Goal: Information Seeking & Learning: Check status

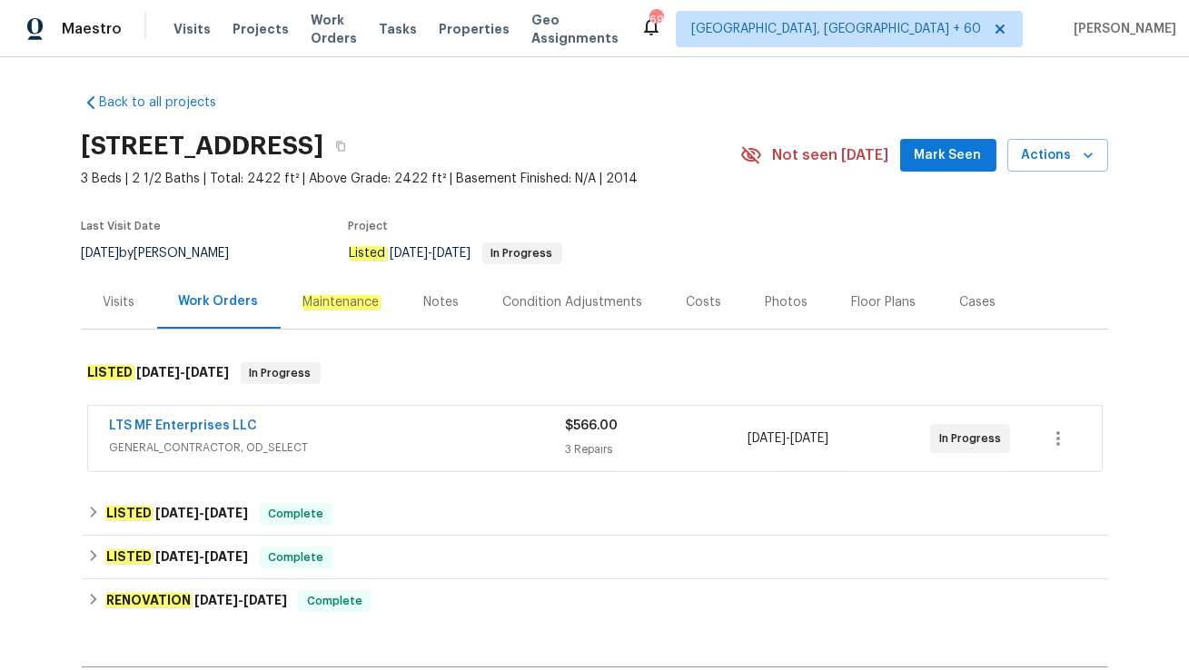
click at [321, 429] on div "LTS MF Enterprises LLC" at bounding box center [338, 428] width 456 height 22
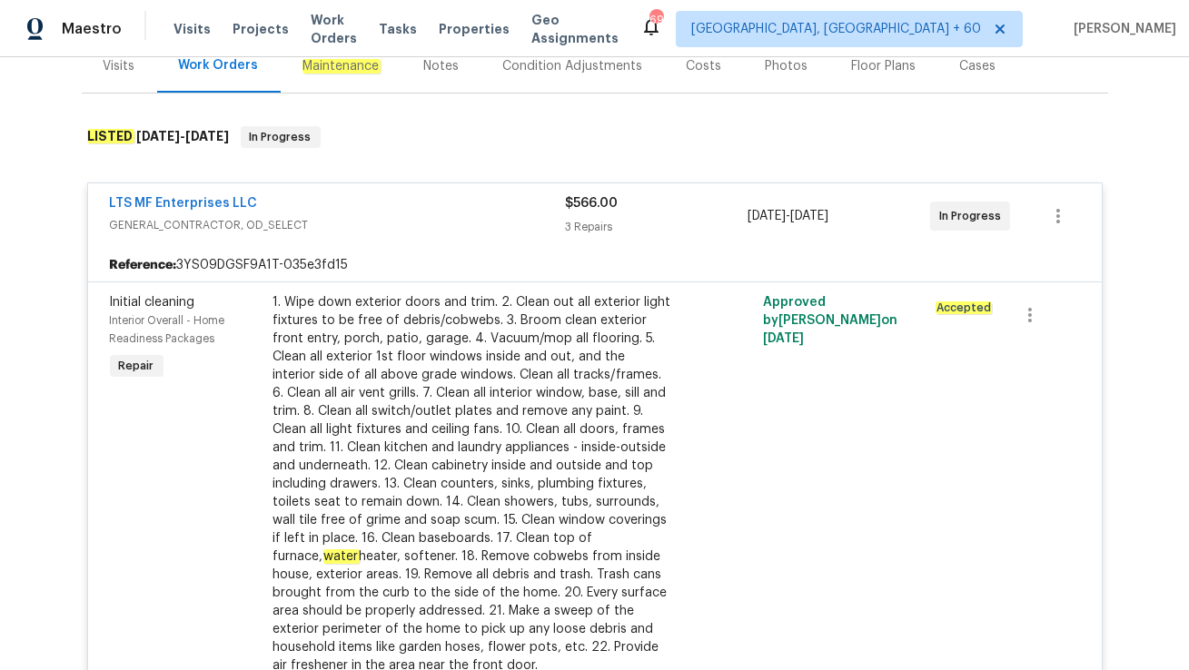
scroll to position [238, 0]
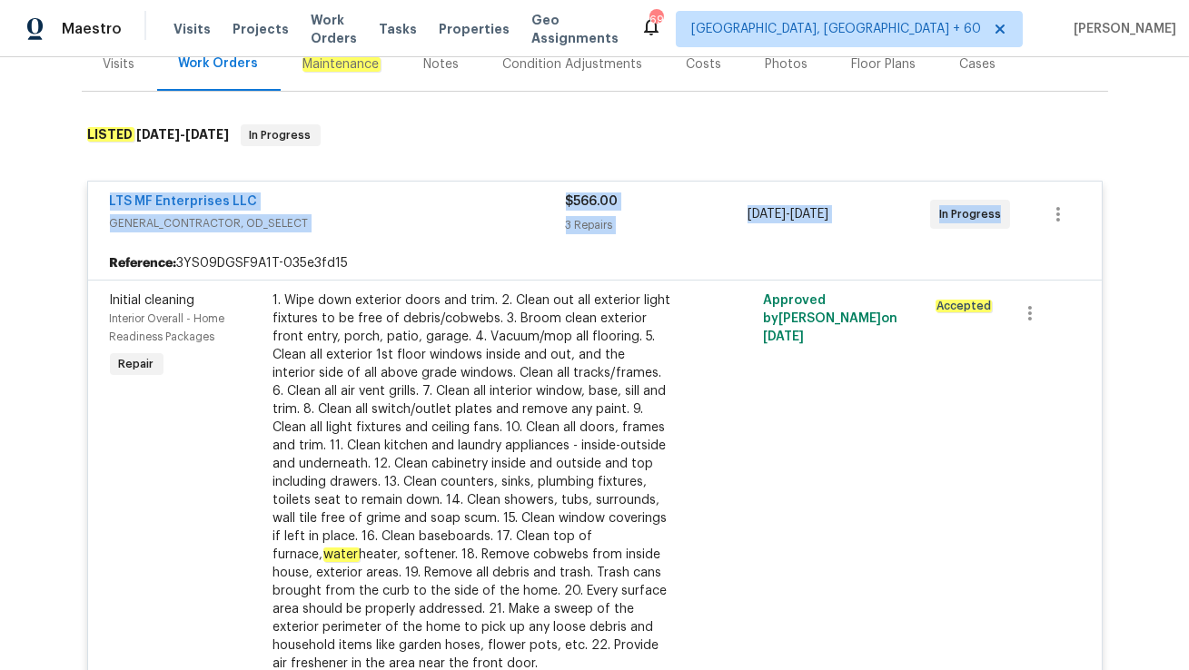
drag, startPoint x: 103, startPoint y: 200, endPoint x: 996, endPoint y: 209, distance: 893.6
click at [996, 209] on div "LTS MF Enterprises LLC GENERAL_CONTRACTOR, OD_SELECT $566.00 3 Repairs 9/17/202…" at bounding box center [594, 214] width 1013 height 65
copy div "LTS MF Enterprises LLC GENERAL_CONTRACTOR, OD_SELECT $566.00 3 Repairs 9/17/202…"
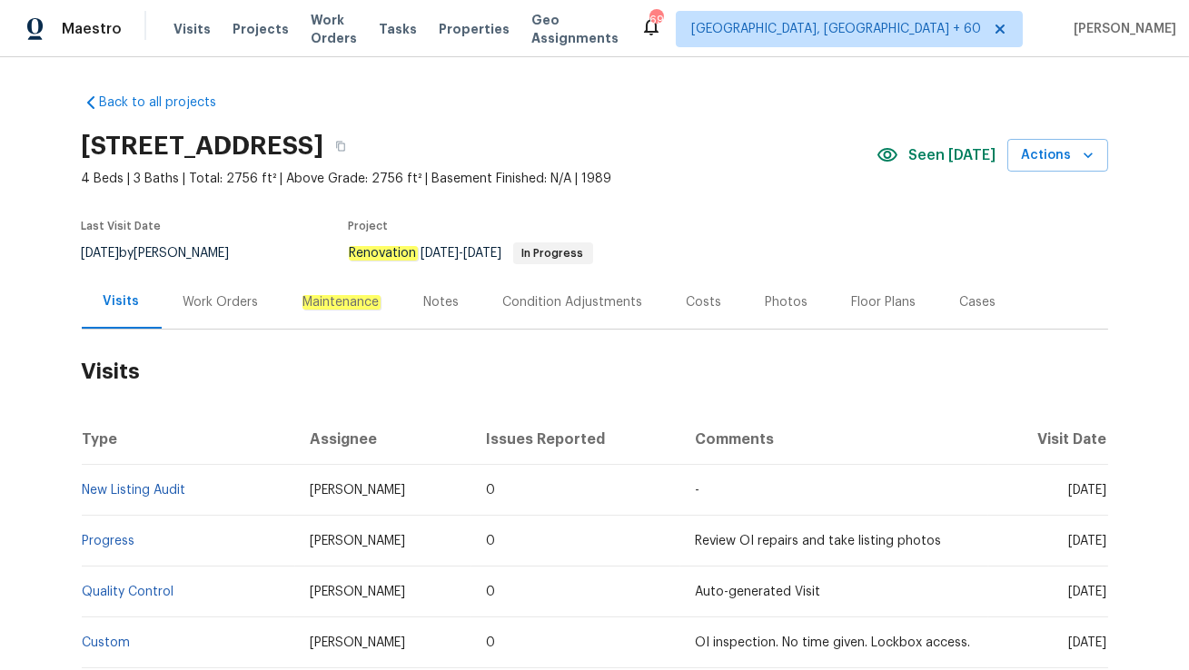
scroll to position [82, 0]
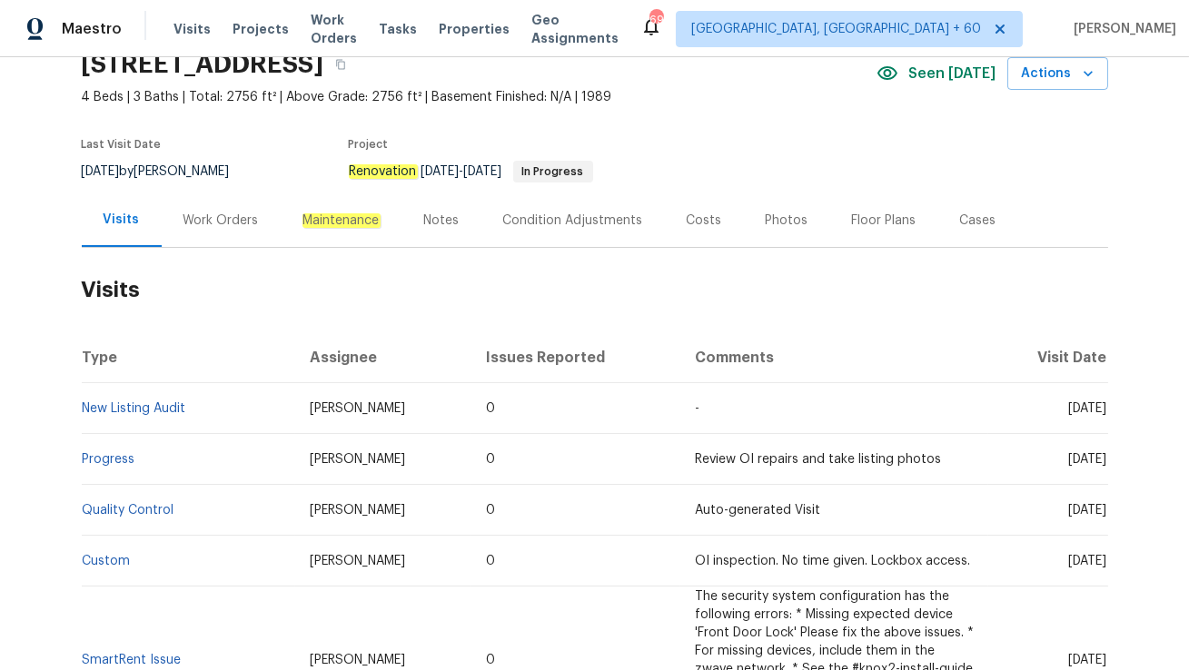
click at [212, 233] on div "Work Orders" at bounding box center [221, 220] width 119 height 54
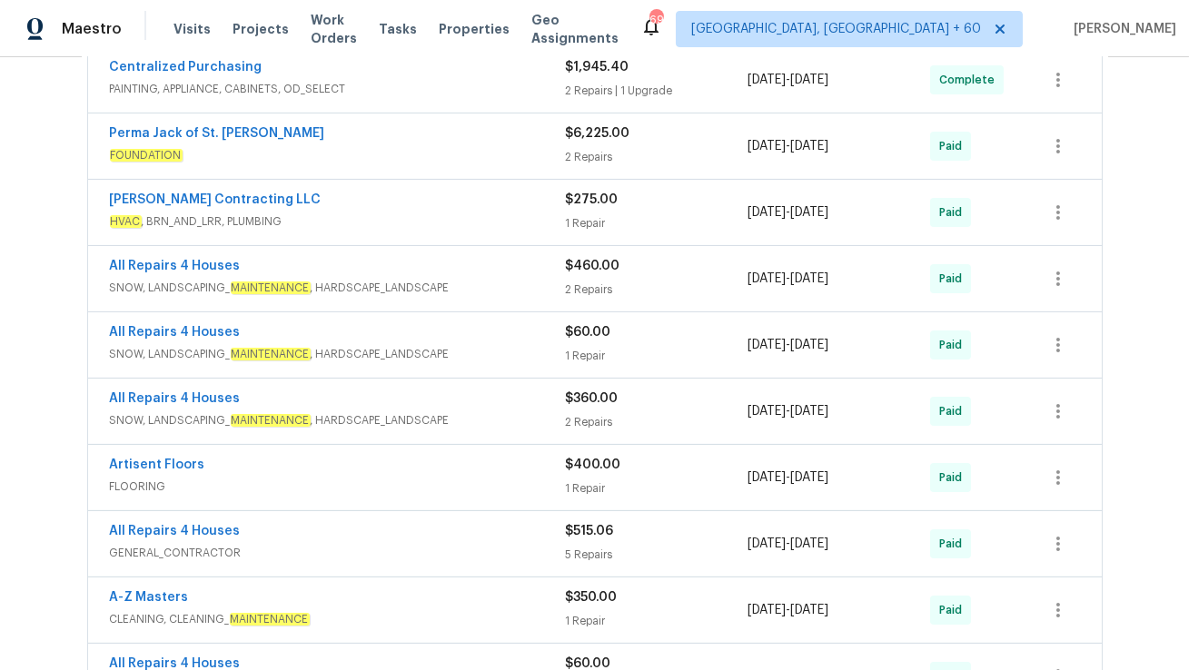
scroll to position [561, 0]
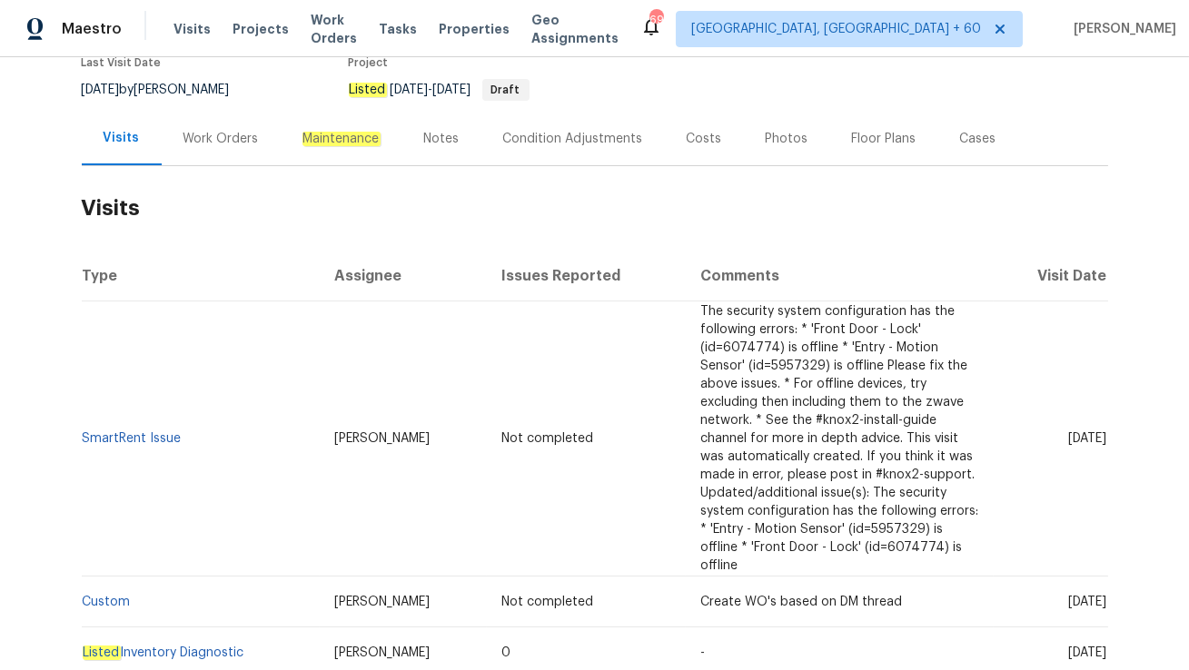
scroll to position [163, 0]
drag, startPoint x: 248, startPoint y: 558, endPoint x: 83, endPoint y: 561, distance: 165.3
click at [83, 627] on td "Listed Inventory Diagnostic" at bounding box center [201, 652] width 238 height 51
copy link "Listed Inventory Diagnostic"
click at [203, 627] on td "Listed Inventory Diagnostic" at bounding box center [201, 652] width 238 height 51
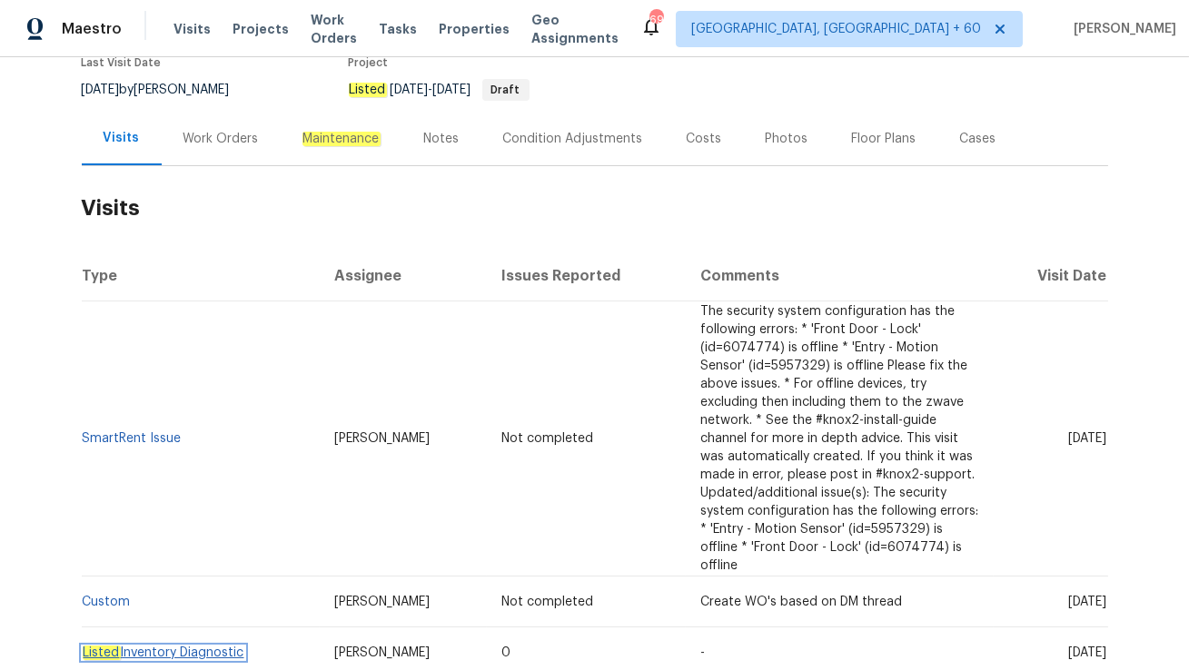
click at [199, 647] on link "Listed Inventory Diagnostic" at bounding box center [164, 653] width 162 height 13
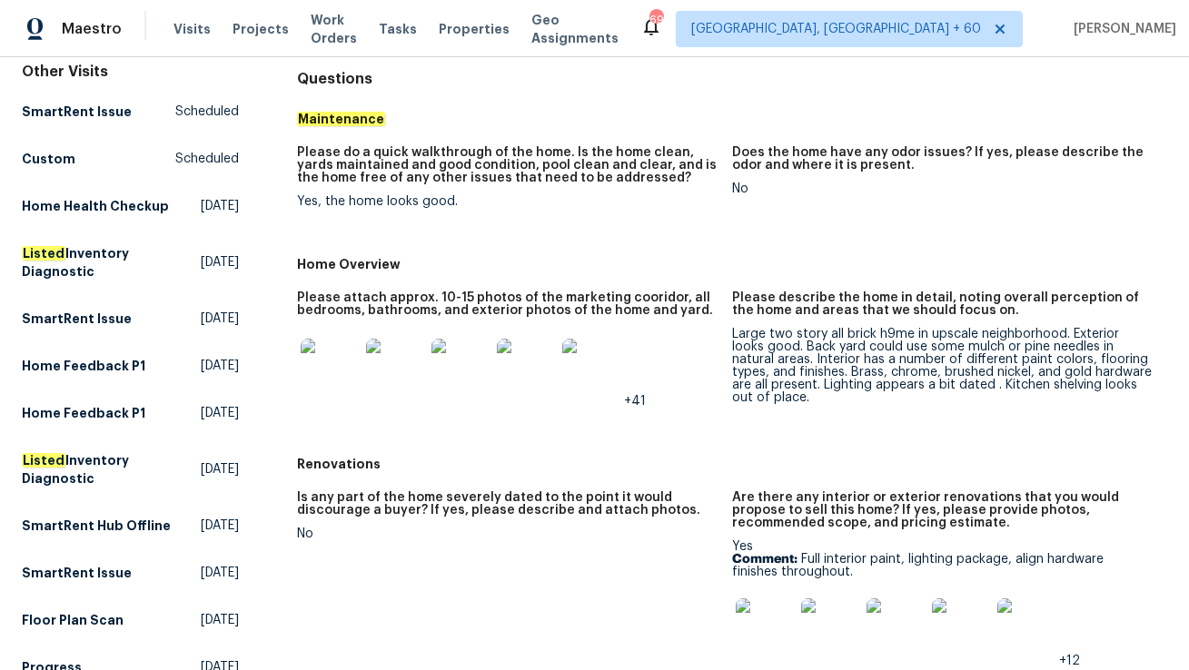
scroll to position [178, 0]
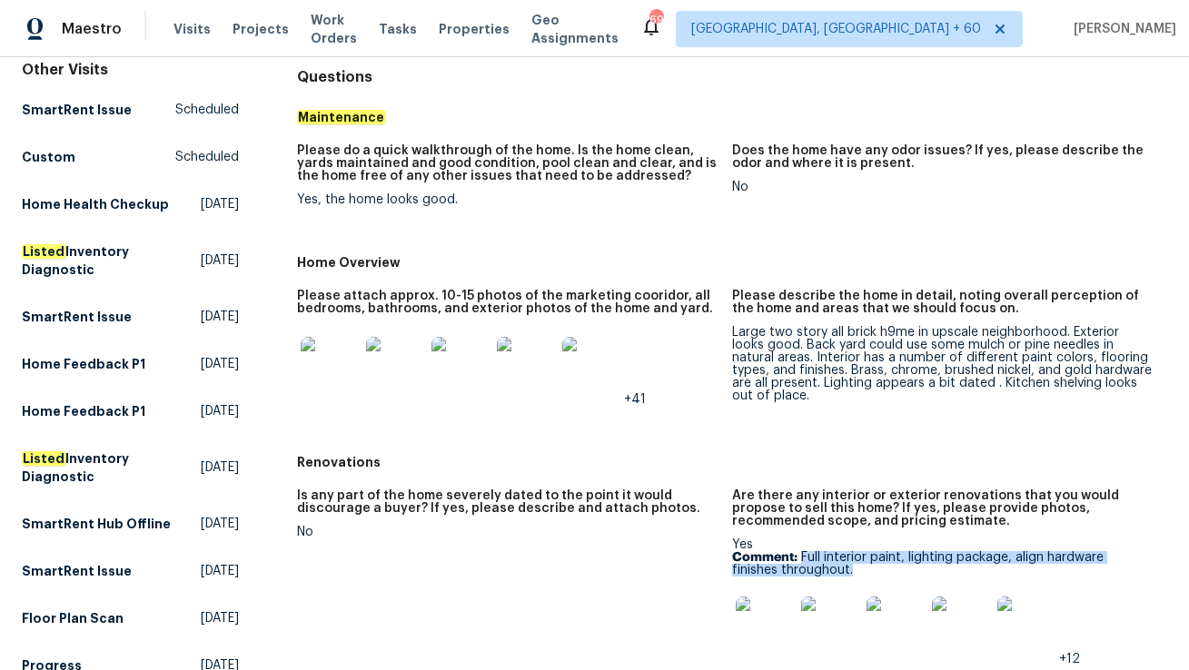
drag, startPoint x: 804, startPoint y: 559, endPoint x: 826, endPoint y: 567, distance: 23.8
click at [826, 567] on p "Comment: Full interior paint, lighting package, align hardware finishes through…" at bounding box center [942, 563] width 420 height 25
copy p "Full interior paint, lighting package, align hardware finishes throughout."
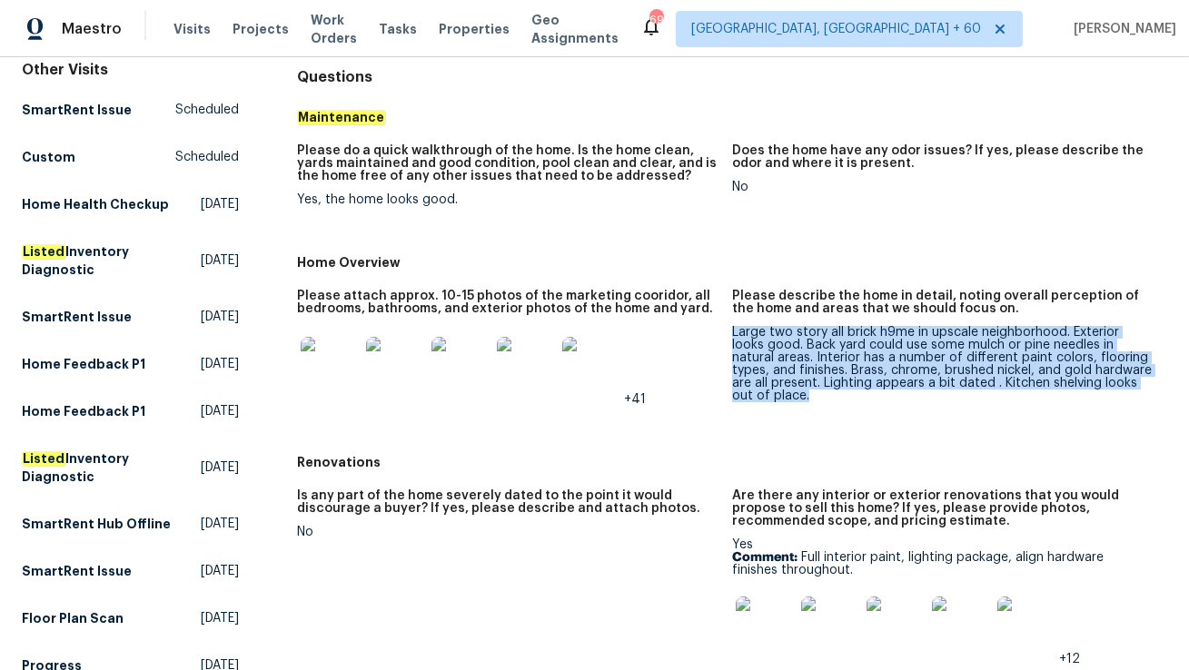
drag, startPoint x: 733, startPoint y: 330, endPoint x: 777, endPoint y: 390, distance: 74.6
click at [777, 390] on div "Large two story all brick h9me in upscale neighborhood. Exterior looks good. Ba…" at bounding box center [942, 364] width 420 height 76
copy div "Large two story all brick h9me in upscale neighborhood. Exterior looks good. Ba…"
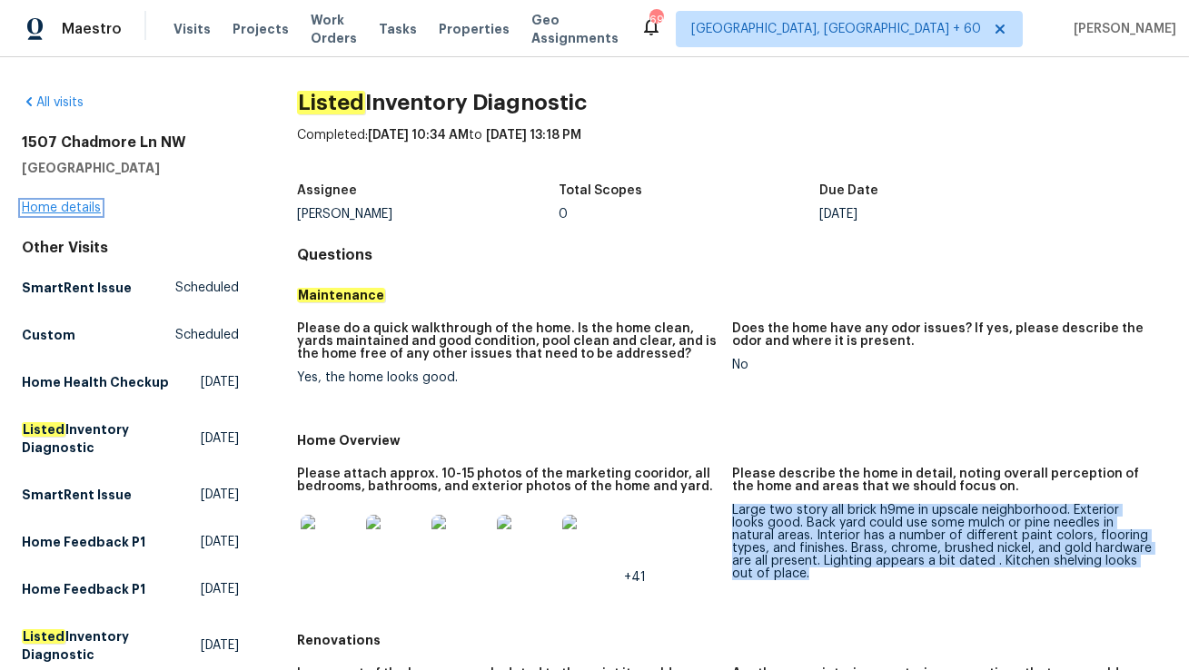
click at [77, 202] on link "Home details" at bounding box center [61, 208] width 79 height 13
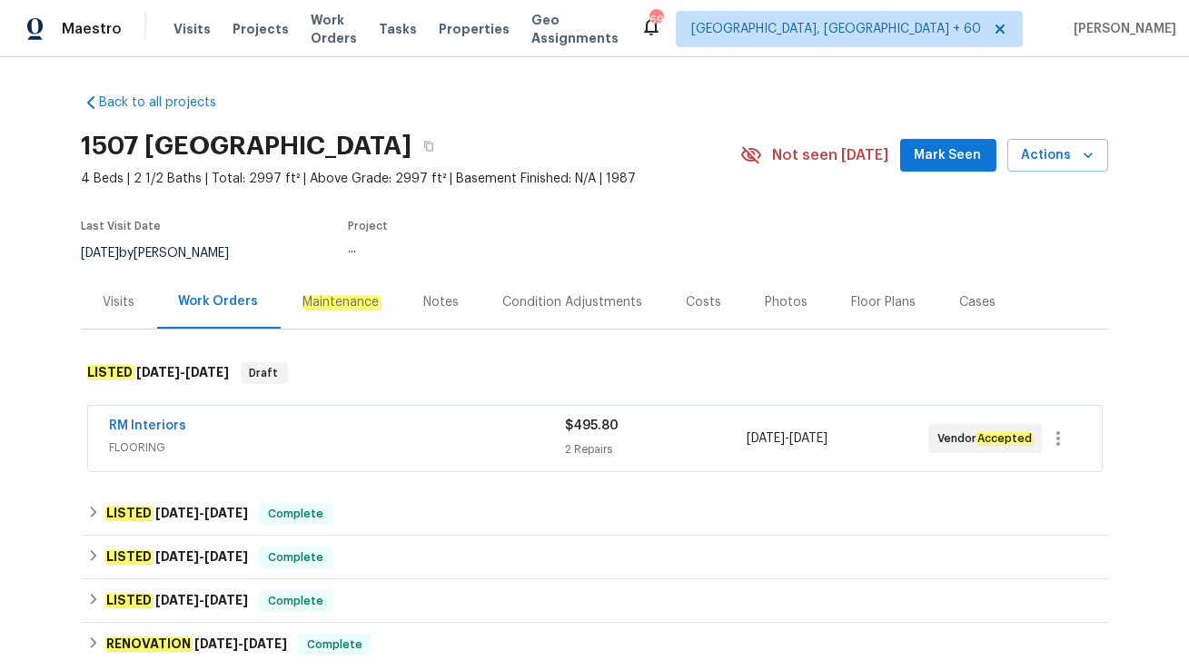
click at [231, 445] on span "FLOORING" at bounding box center [337, 448] width 455 height 18
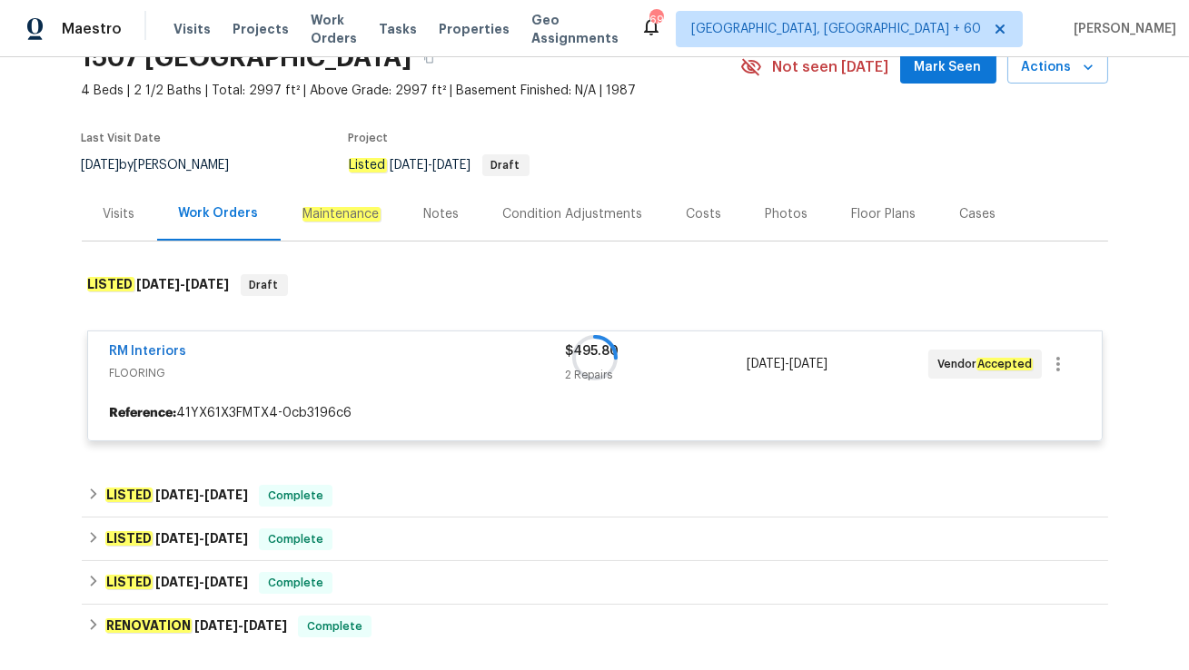
scroll to position [115, 0]
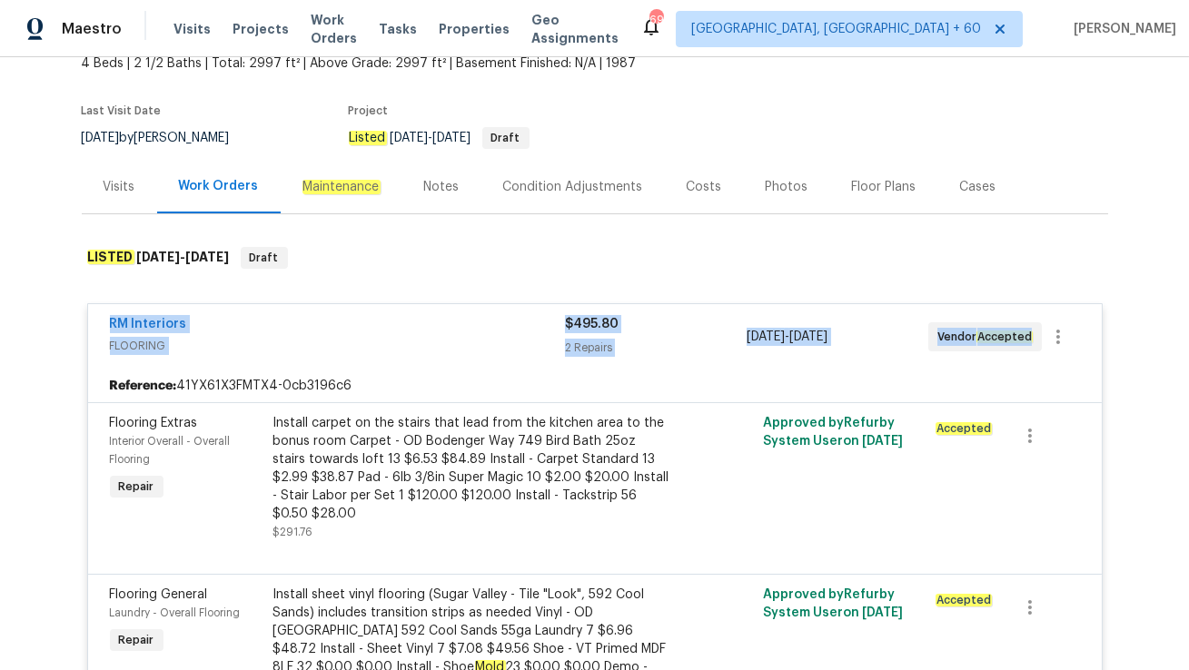
drag, startPoint x: 101, startPoint y: 326, endPoint x: 1017, endPoint y: 351, distance: 916.6
click at [1017, 351] on div "RM Interiors FLOORING $495.80 2 Repairs 9/17/2025 - 9/19/2025 Vendor Accepted" at bounding box center [594, 336] width 1013 height 65
copy div "RM Interiors FLOORING $495.80 2 Repairs 9/17/2025 - 9/19/2025 Vendor Accepted"
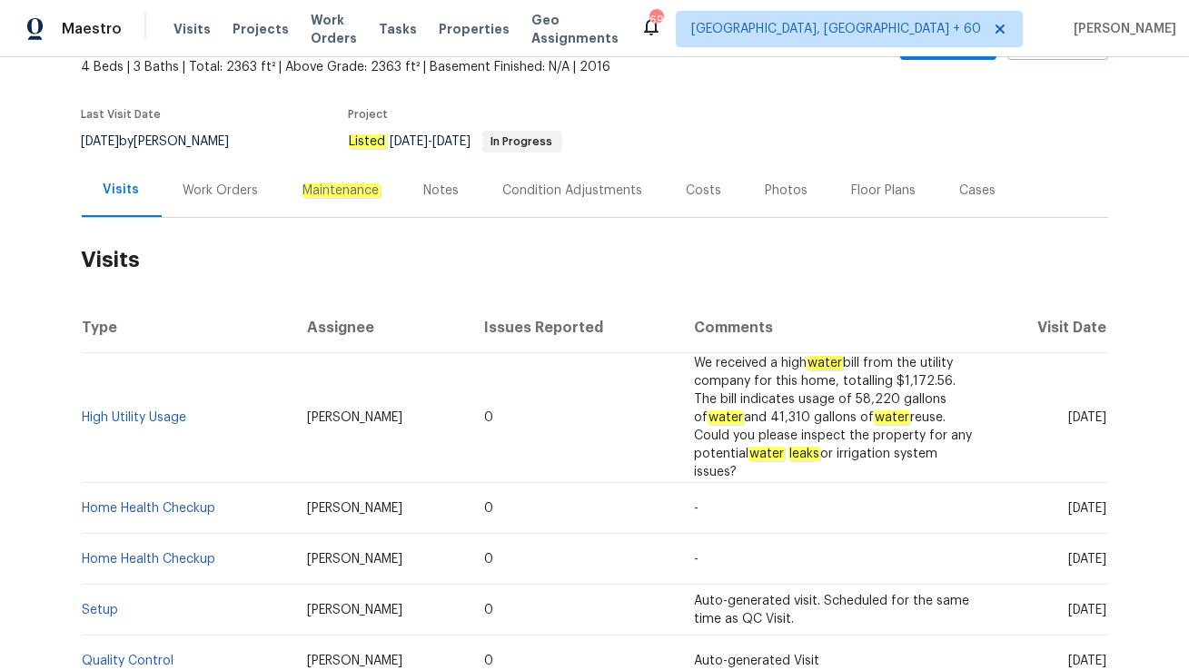
scroll to position [114, 0]
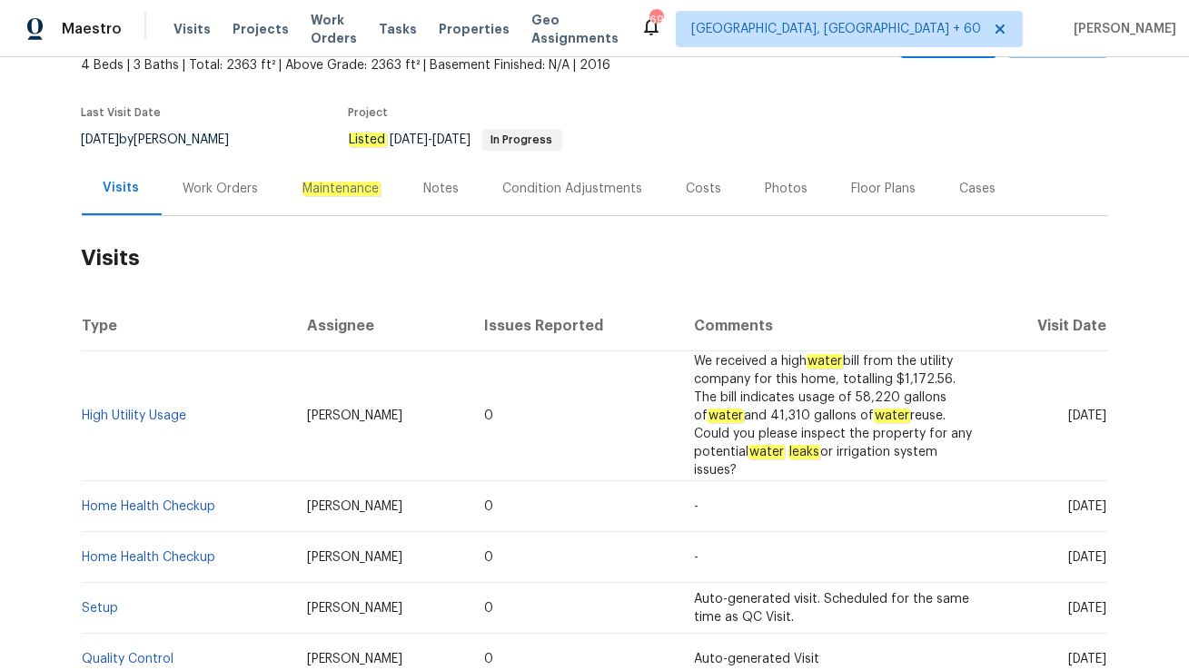
click at [213, 195] on div "Work Orders" at bounding box center [220, 189] width 75 height 18
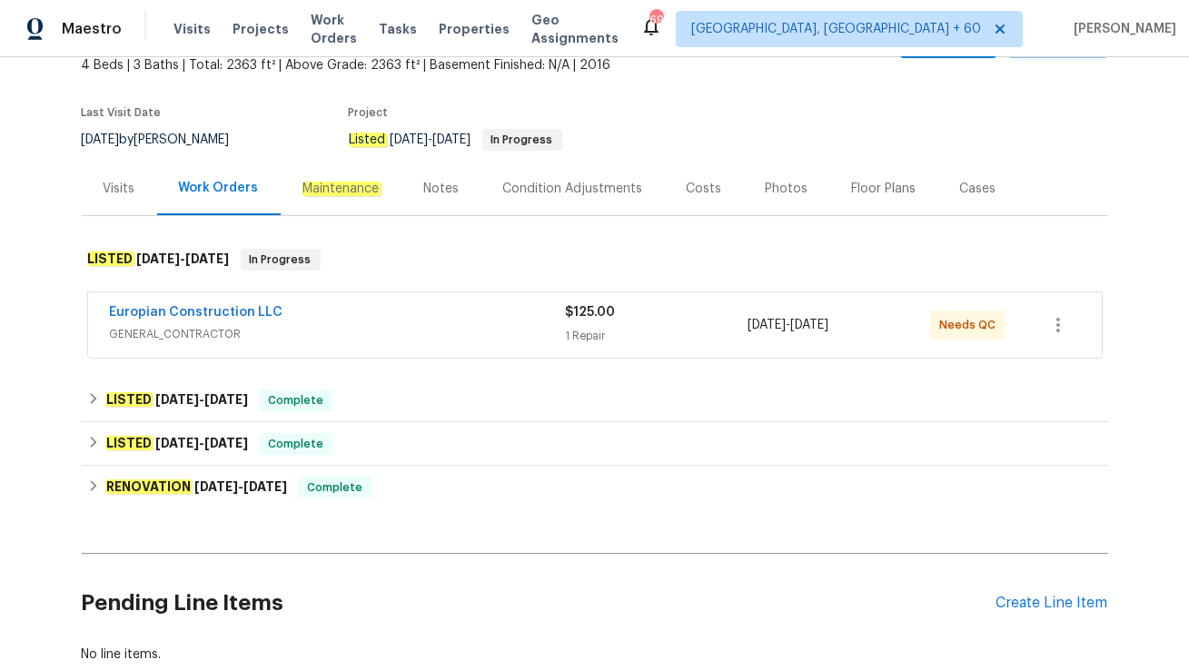
click at [325, 325] on span "GENERAL_CONTRACTOR" at bounding box center [338, 334] width 456 height 18
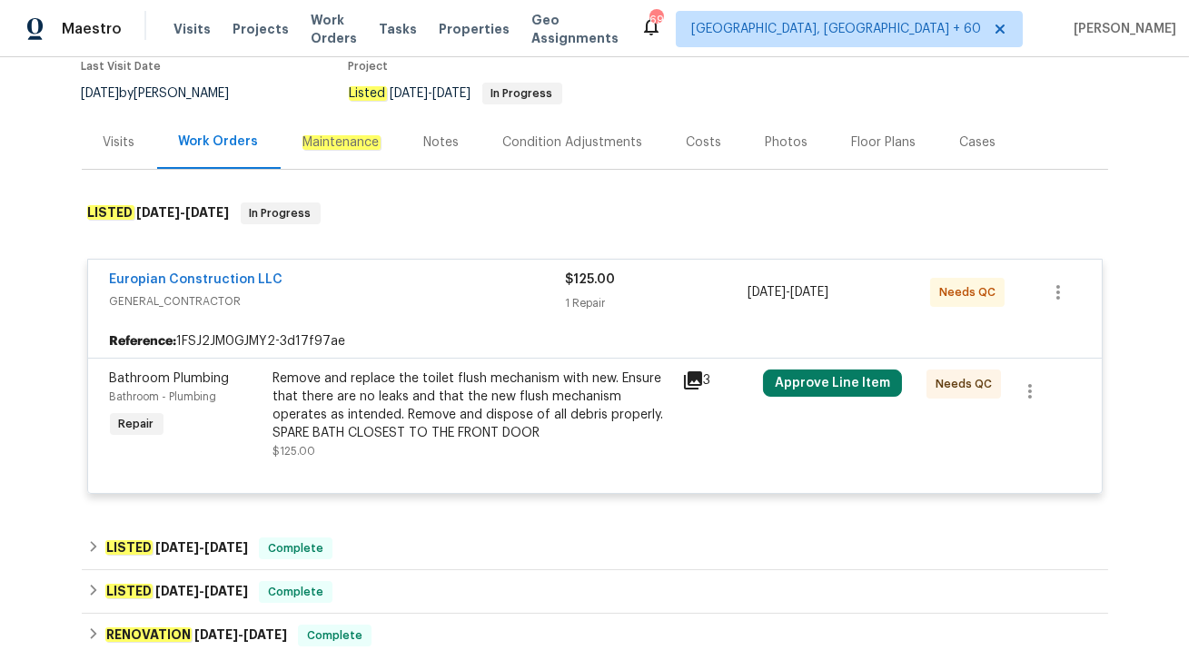
scroll to position [163, 0]
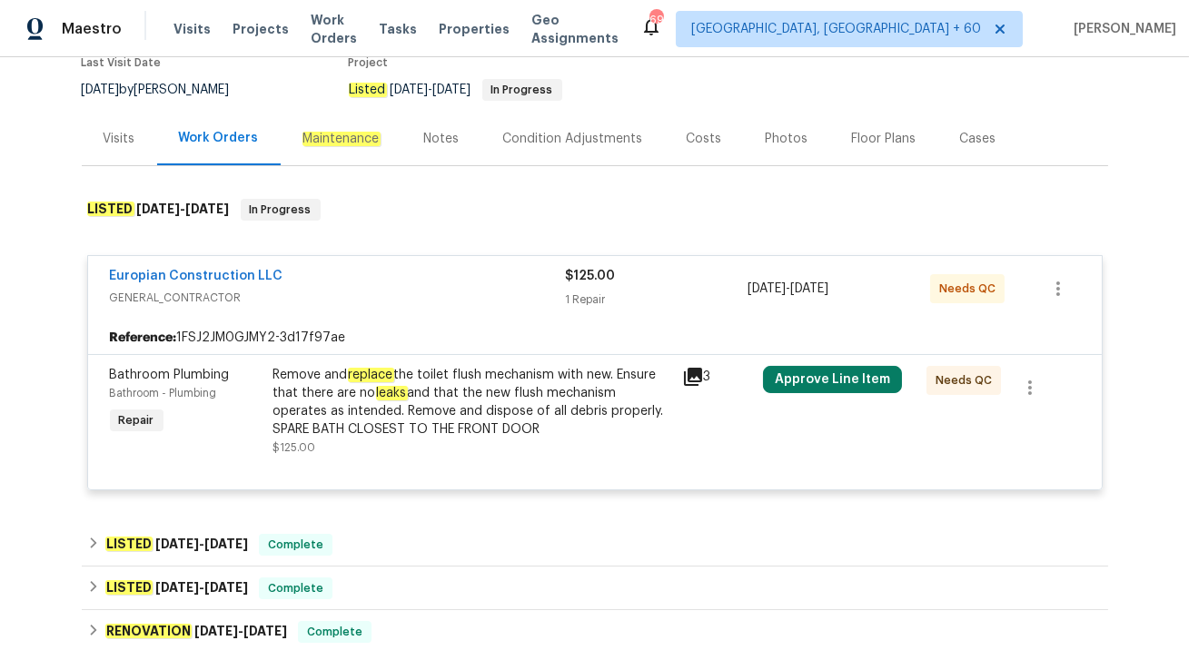
click at [99, 138] on div "Visits" at bounding box center [119, 139] width 75 height 54
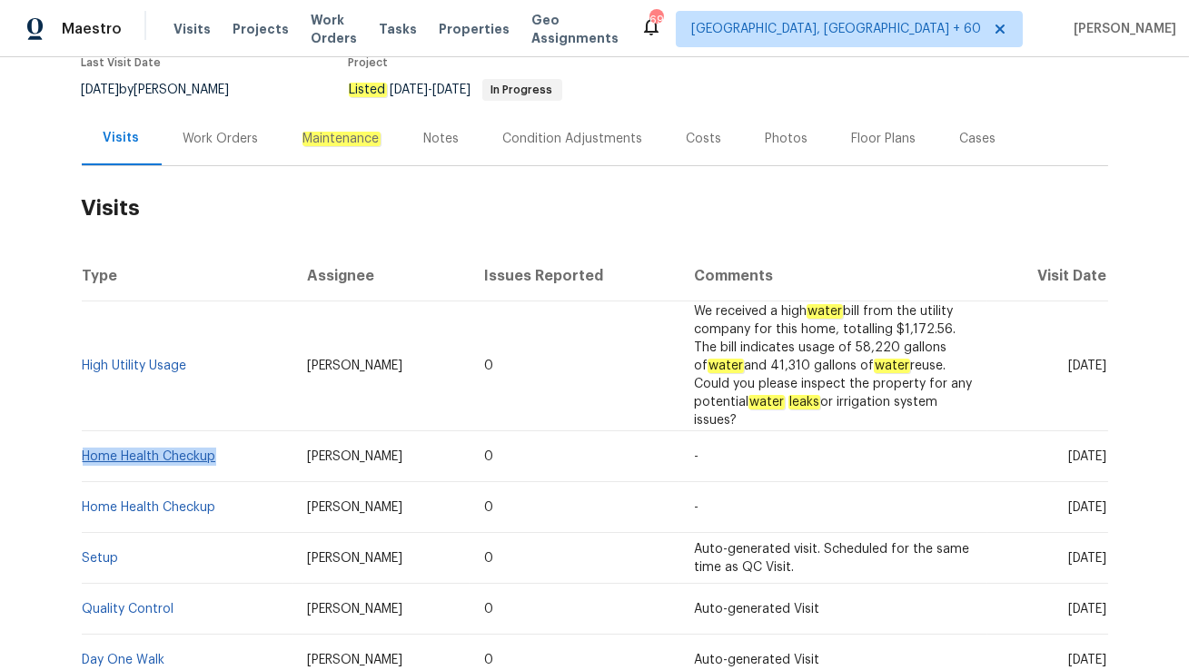
drag, startPoint x: 218, startPoint y: 432, endPoint x: 84, endPoint y: 435, distance: 134.4
click at [84, 435] on td "Home Health Checkup" at bounding box center [188, 456] width 212 height 51
copy link "Home Health Checkup"
drag, startPoint x: 191, startPoint y: 353, endPoint x: 86, endPoint y: 356, distance: 104.5
click at [86, 356] on td "High Utility Usage" at bounding box center [188, 366] width 212 height 130
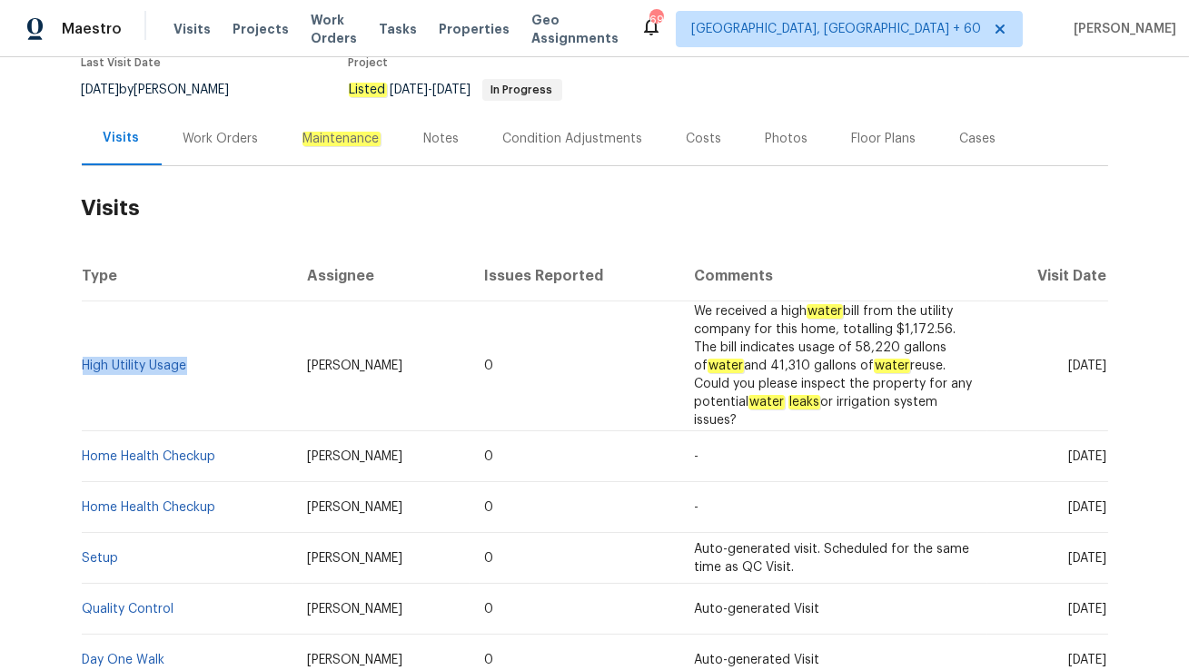
copy link "High Utility Usage"
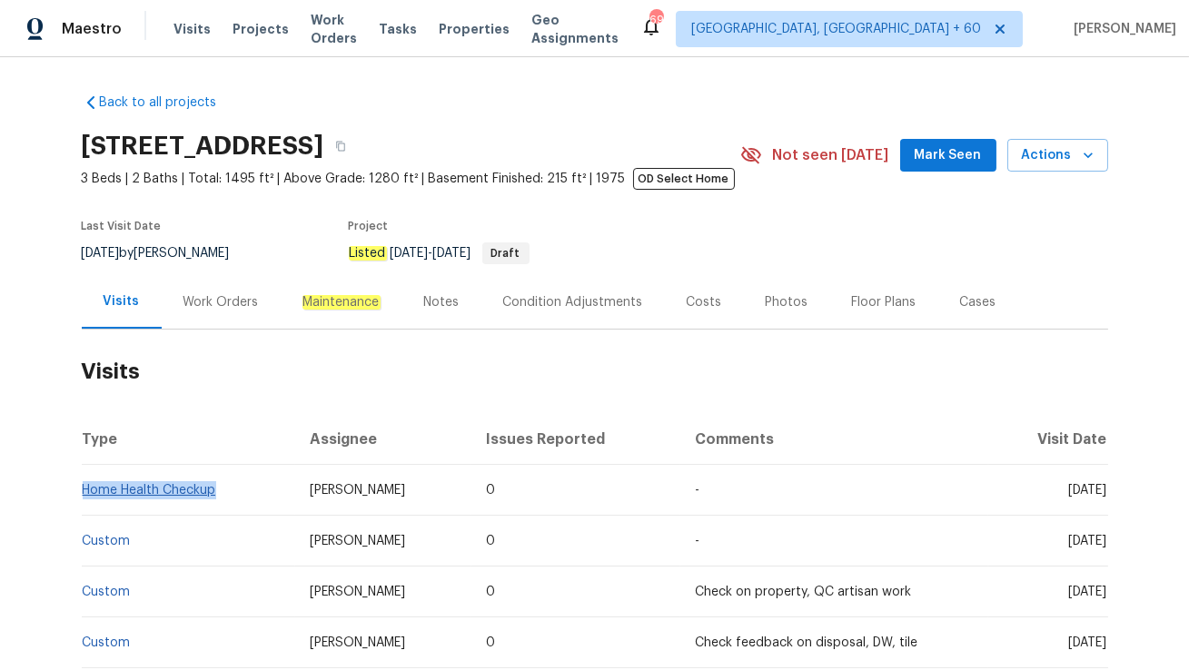
drag, startPoint x: 221, startPoint y: 490, endPoint x: 84, endPoint y: 492, distance: 137.1
click at [84, 492] on td "Home Health Checkup" at bounding box center [189, 490] width 214 height 51
copy link "Home Health Checkup"
click at [173, 489] on link "Home Health Checkup" at bounding box center [149, 490] width 133 height 13
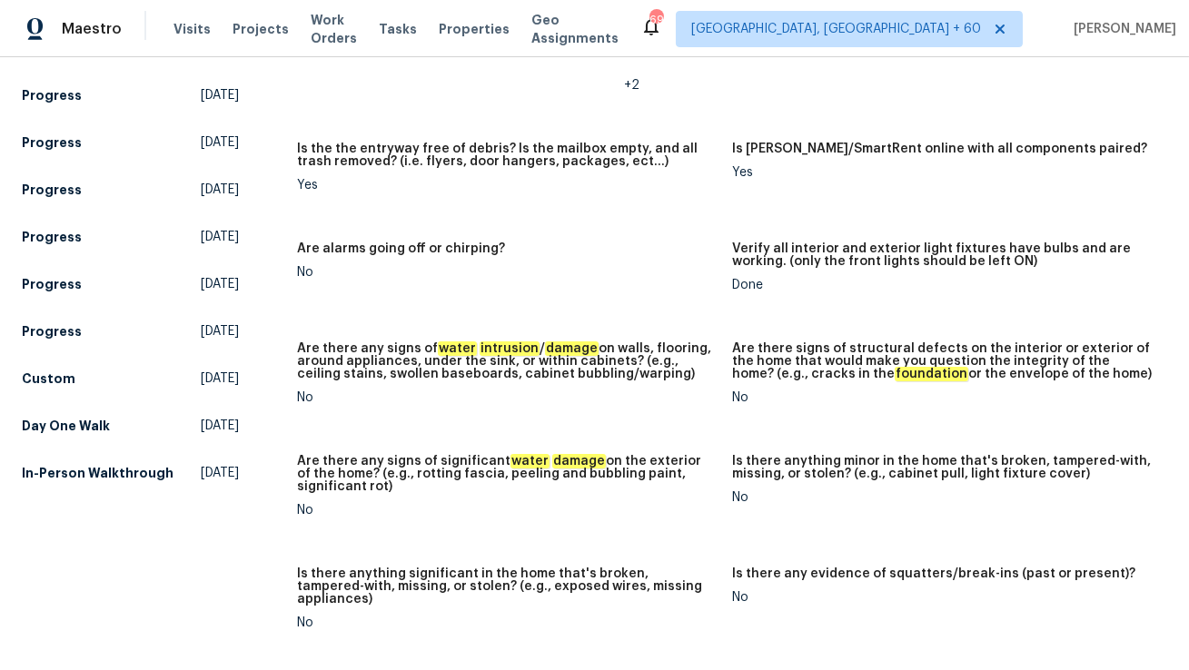
scroll to position [1104, 0]
